Goal: Navigation & Orientation: Find specific page/section

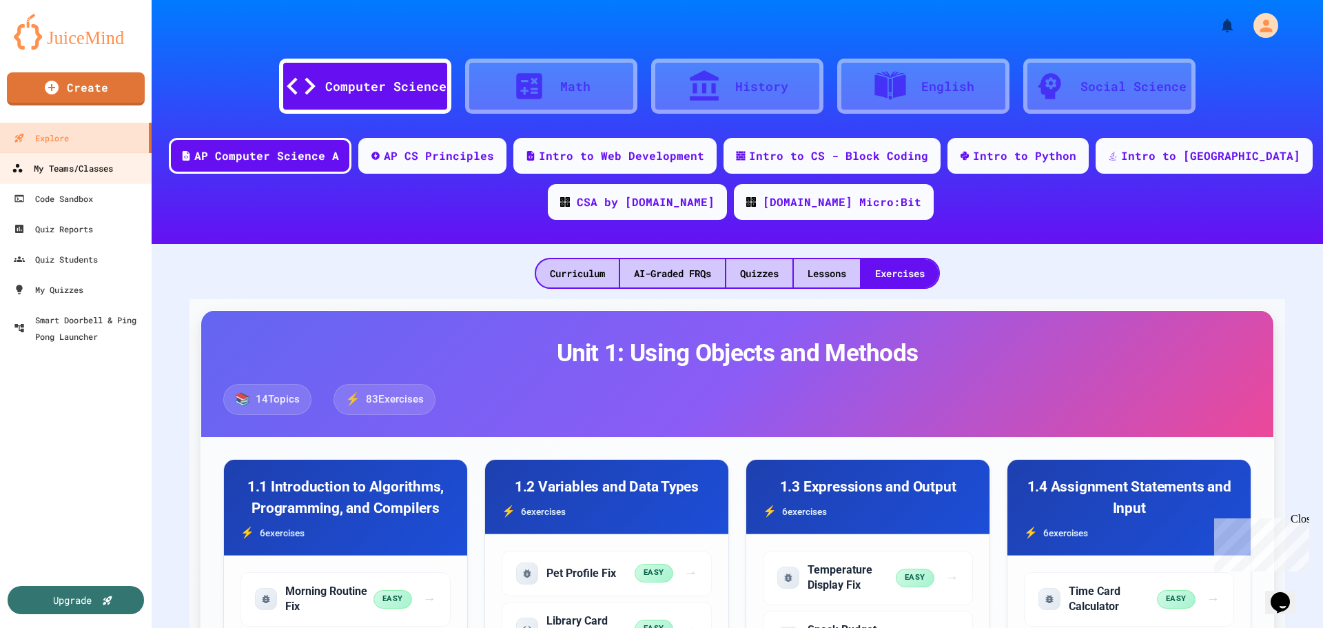
scroll to position [429, 0]
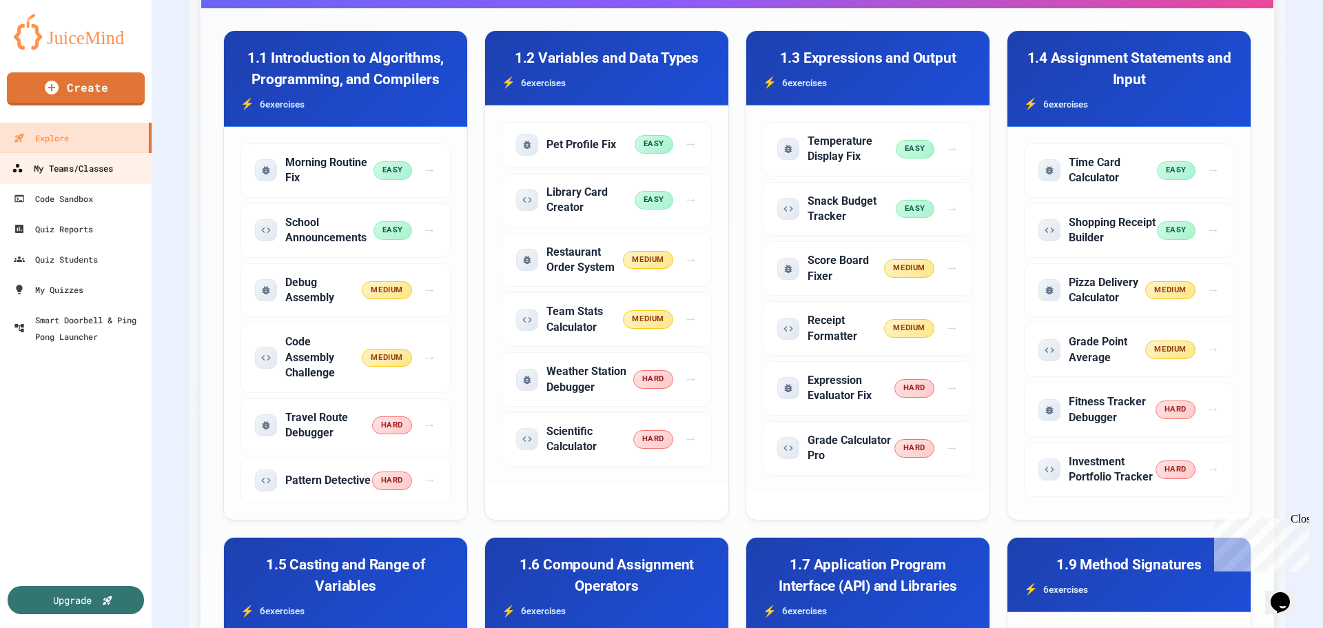
drag, startPoint x: 0, startPoint y: 0, endPoint x: 83, endPoint y: 177, distance: 195.4
click at [83, 177] on link "My Teams/Classes" at bounding box center [76, 167] width 156 height 31
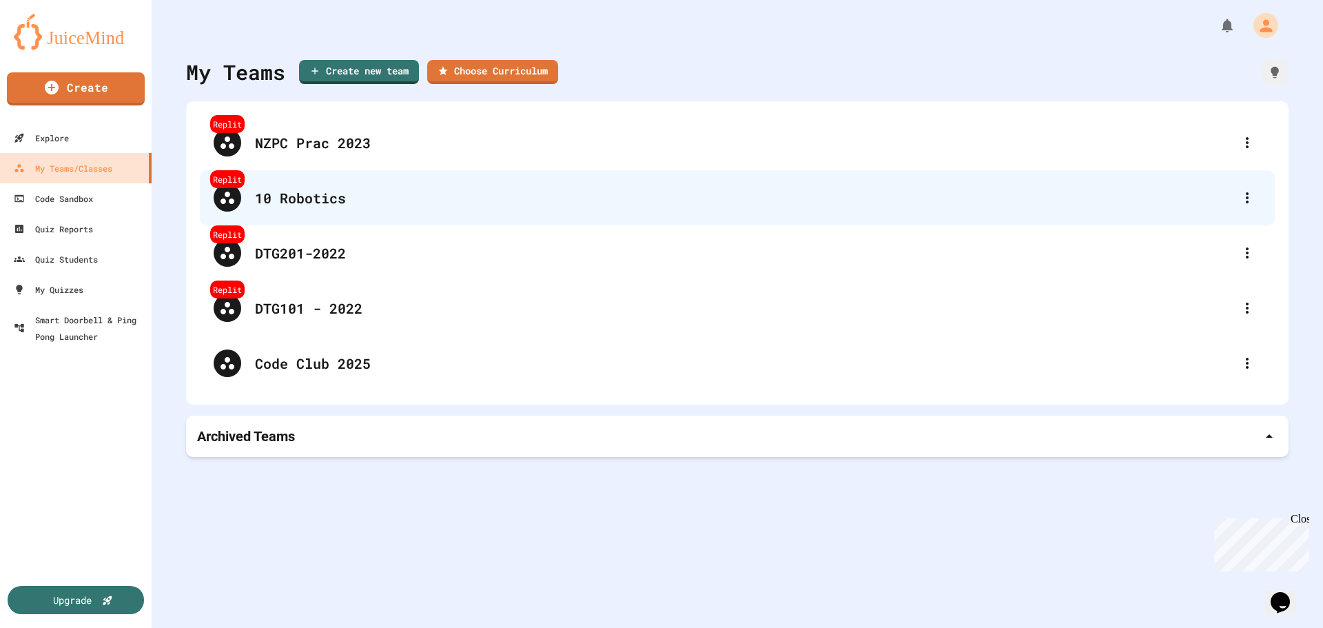
click at [287, 203] on div "10 Robotics" at bounding box center [744, 197] width 978 height 21
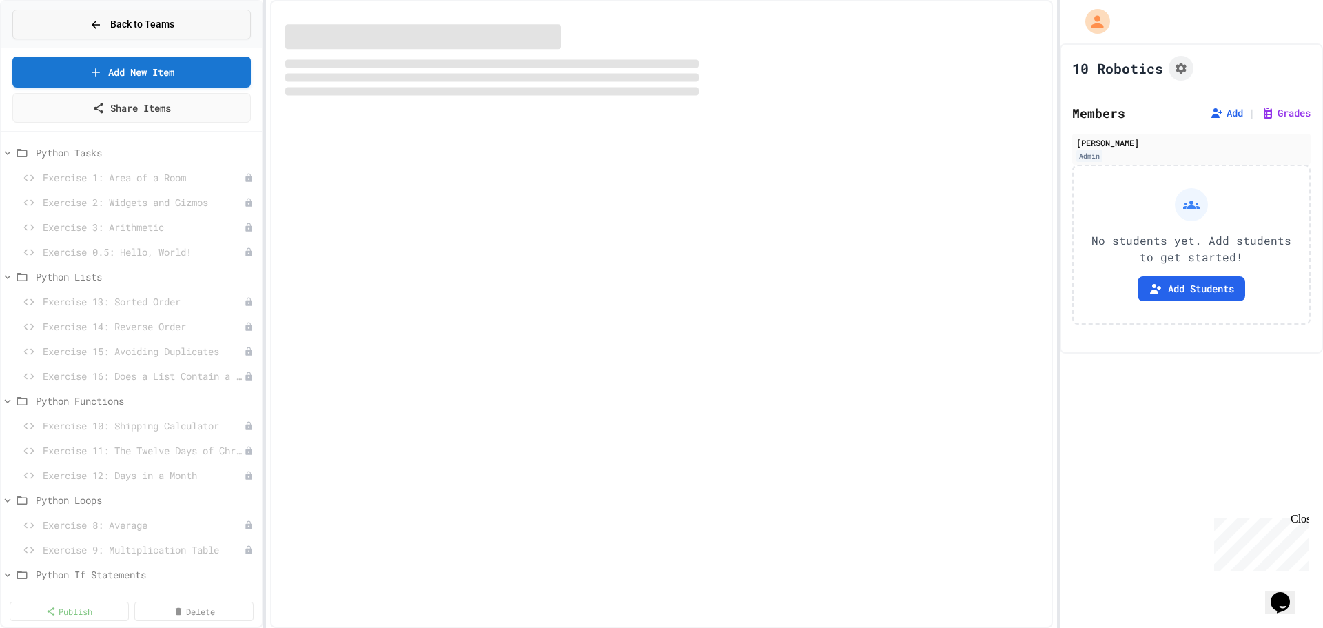
click at [138, 25] on span "Back to Teams" at bounding box center [142, 24] width 64 height 14
